Goal: Task Accomplishment & Management: Use online tool/utility

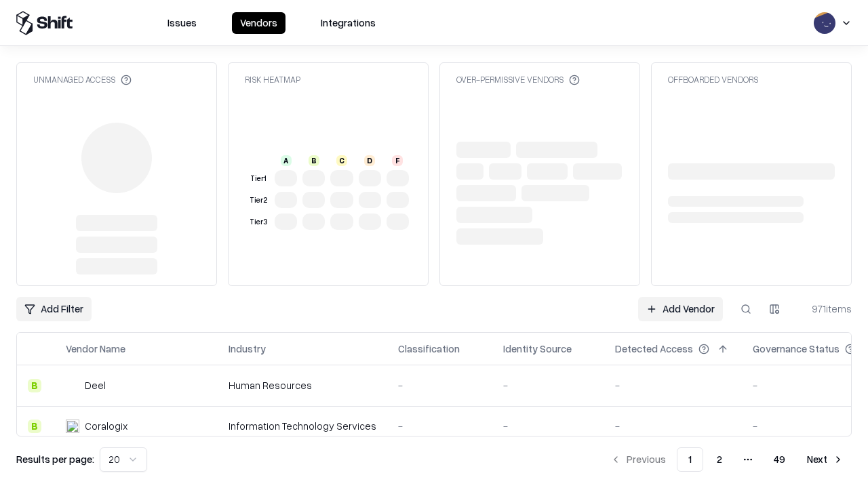
click at [680, 297] on link "Add Vendor" at bounding box center [680, 309] width 85 height 24
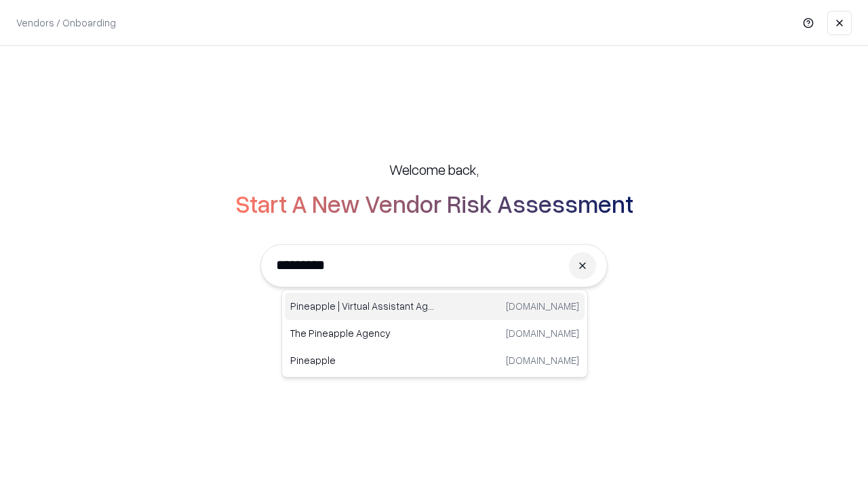
click at [435, 306] on div "Pineapple | Virtual Assistant Agency [DOMAIN_NAME]" at bounding box center [435, 306] width 300 height 27
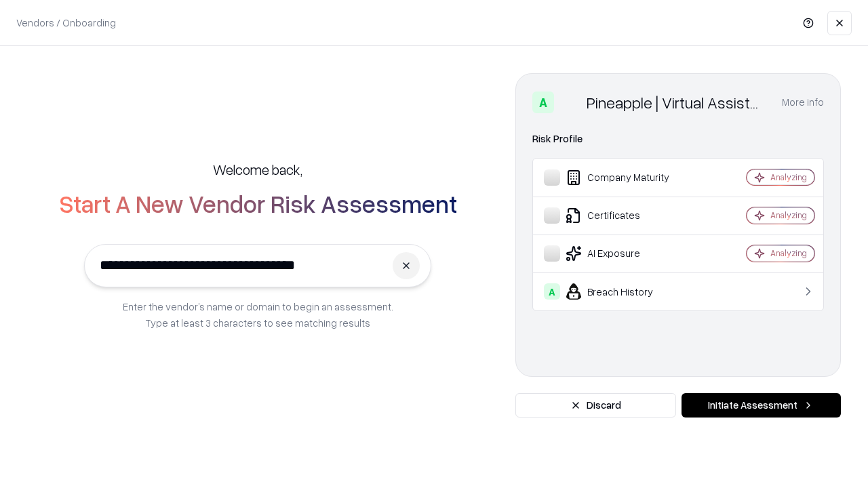
type input "**********"
click at [761, 405] on button "Initiate Assessment" at bounding box center [760, 405] width 159 height 24
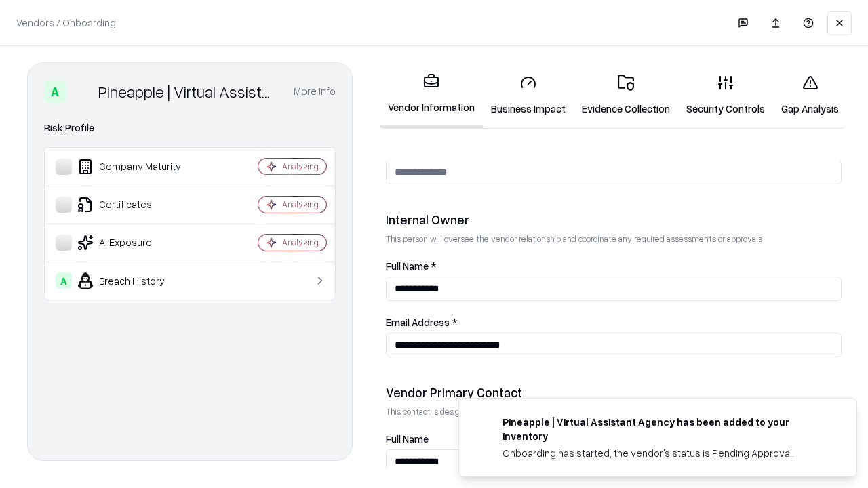
scroll to position [702, 0]
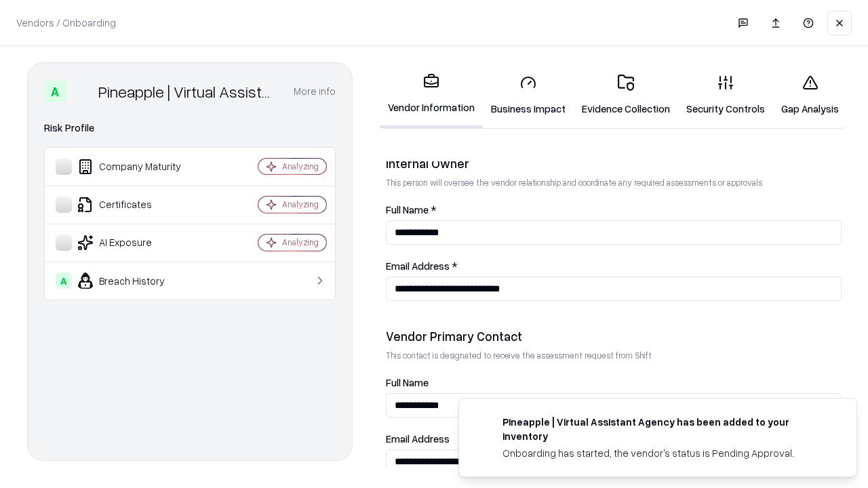
click at [528, 95] on link "Business Impact" at bounding box center [528, 95] width 91 height 63
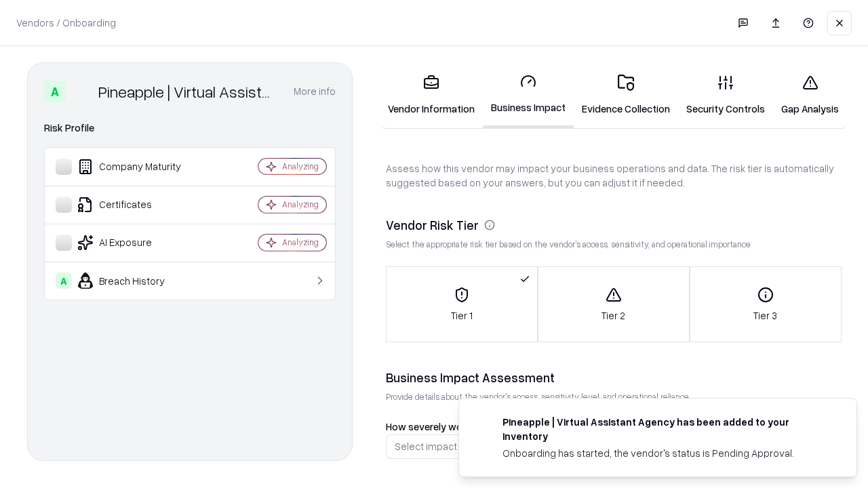
click at [809, 95] on link "Gap Analysis" at bounding box center [810, 95] width 74 height 63
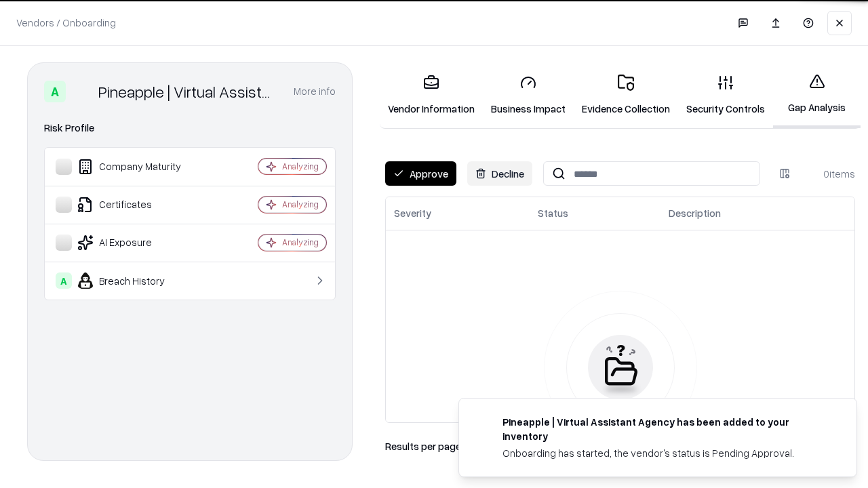
click at [420, 174] on button "Approve" at bounding box center [420, 173] width 71 height 24
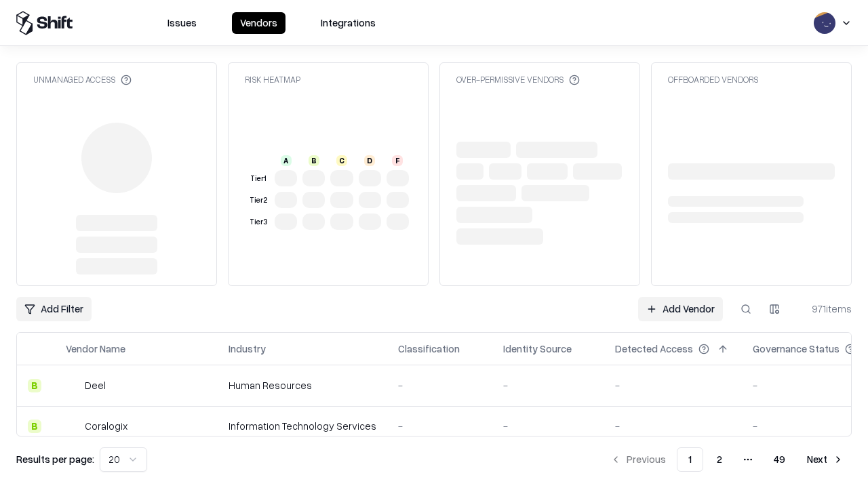
click at [680, 309] on link "Add Vendor" at bounding box center [680, 309] width 85 height 24
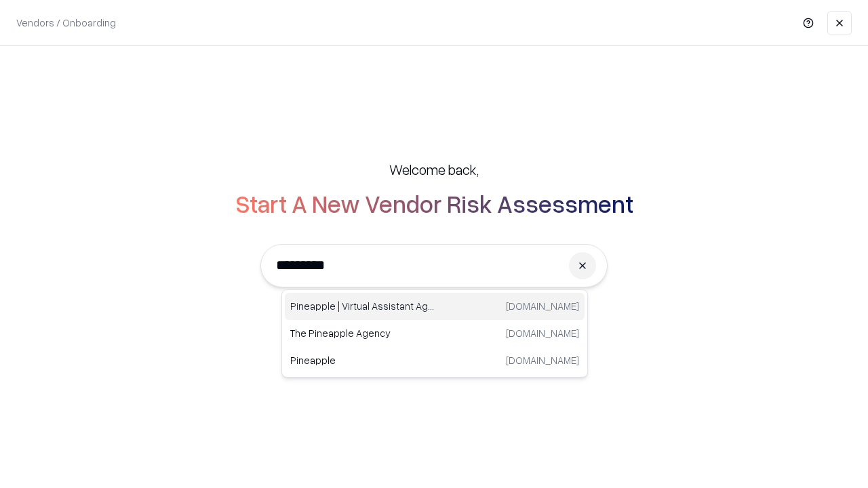
click at [435, 306] on div "Pineapple | Virtual Assistant Agency [DOMAIN_NAME]" at bounding box center [435, 306] width 300 height 27
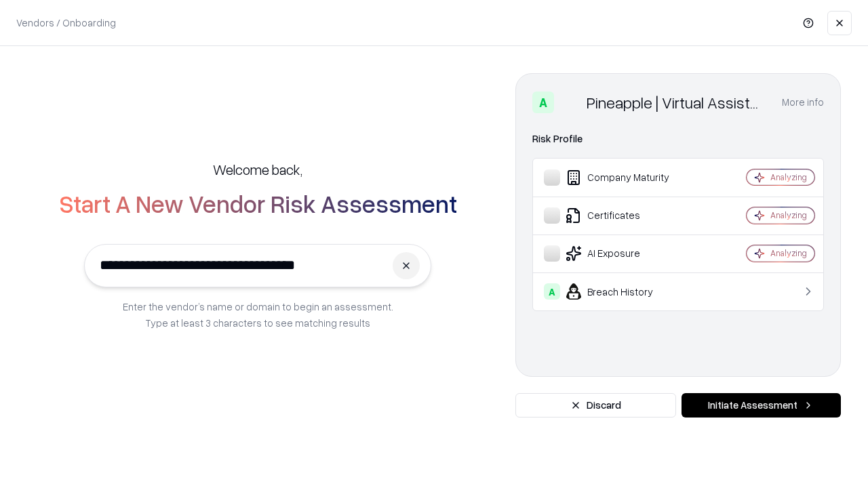
type input "**********"
click at [761, 405] on button "Initiate Assessment" at bounding box center [760, 405] width 159 height 24
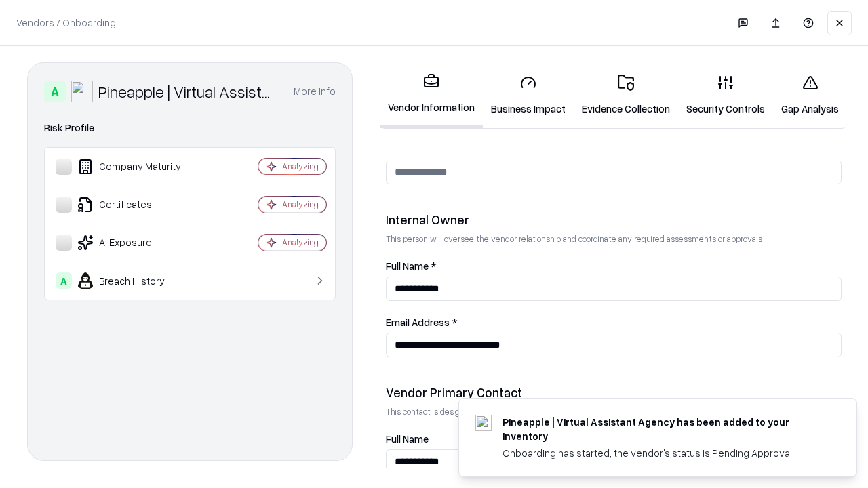
scroll to position [702, 0]
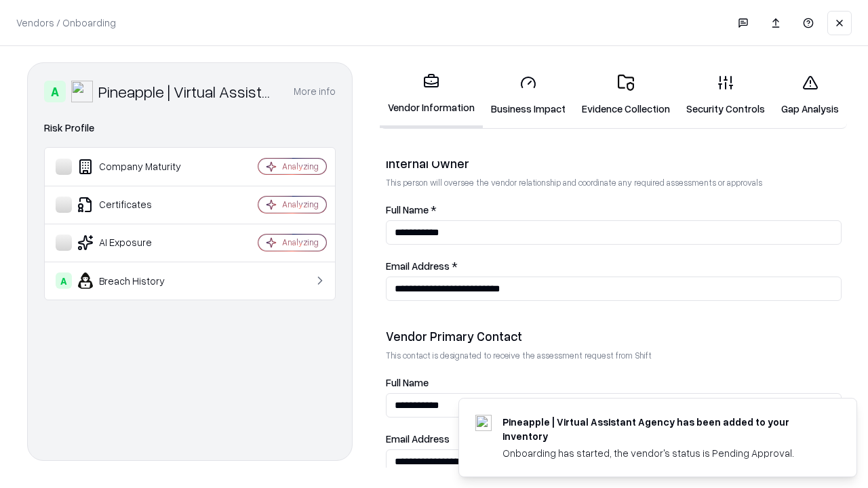
click at [809, 95] on link "Gap Analysis" at bounding box center [810, 95] width 74 height 63
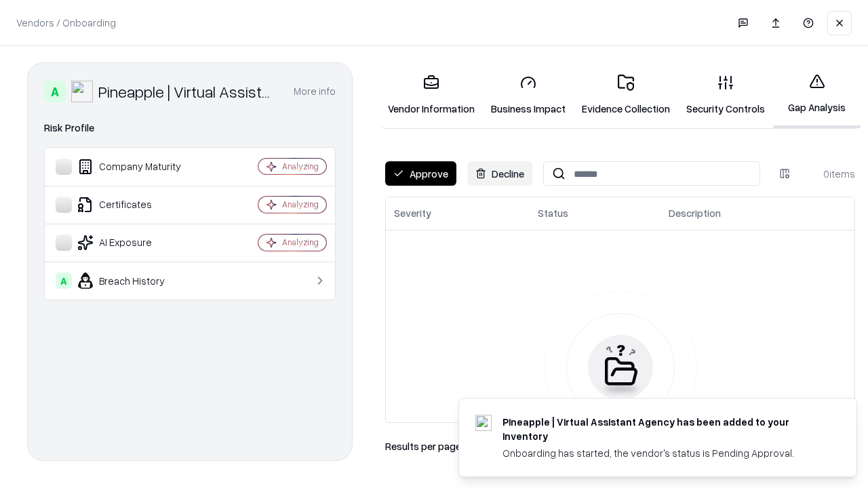
click at [420, 174] on button "Approve" at bounding box center [420, 173] width 71 height 24
